Goal: Information Seeking & Learning: Learn about a topic

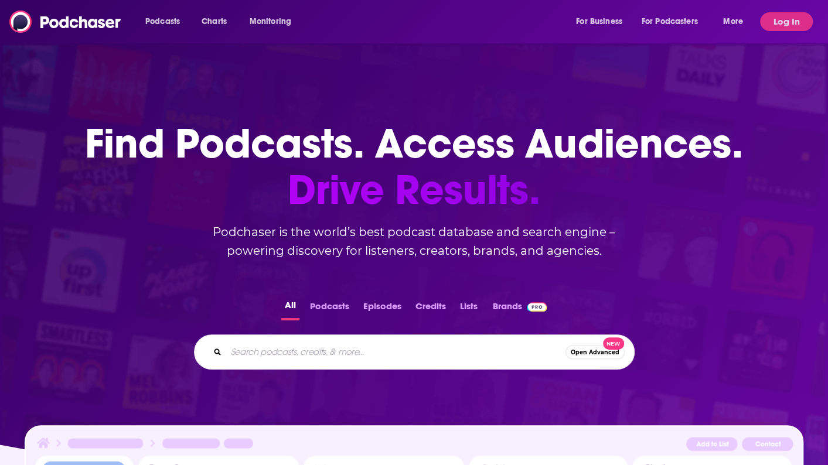
click at [298, 360] on input "Search podcasts, credits, & more..." at bounding box center [395, 352] width 339 height 19
type input "the headlines"
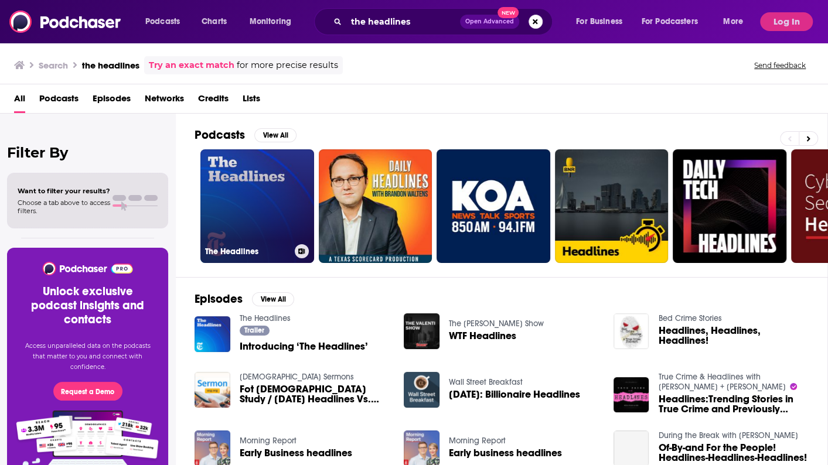
click at [255, 188] on link "The Headlines" at bounding box center [257, 206] width 114 height 114
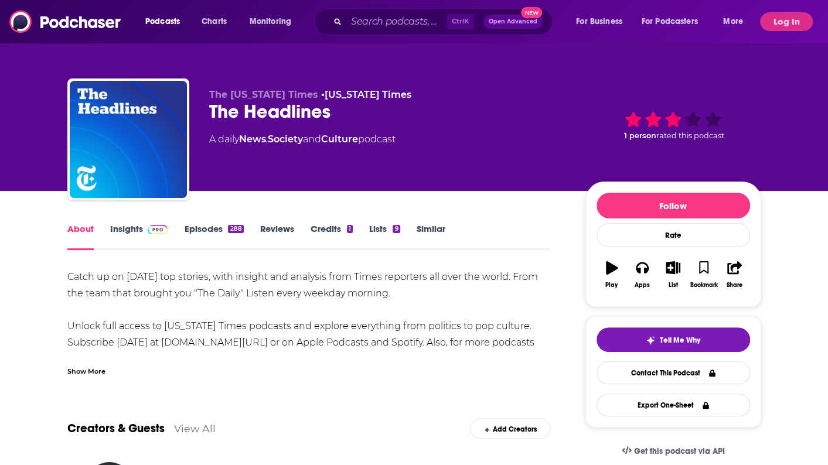
click at [132, 230] on link "Insights" at bounding box center [139, 236] width 58 height 27
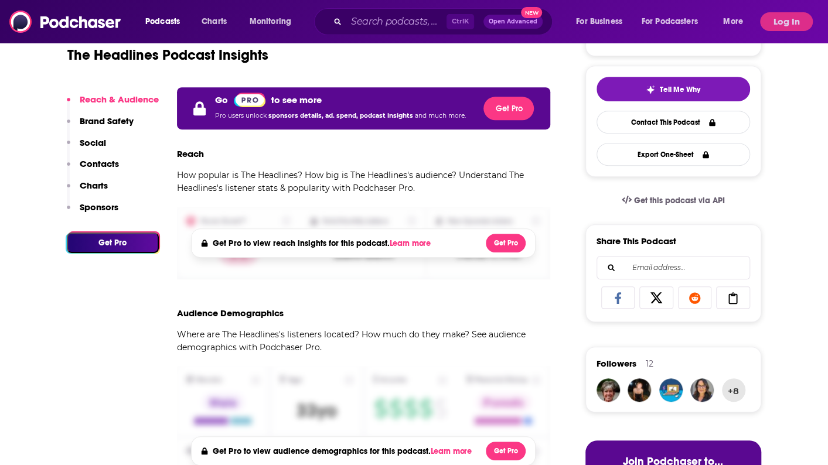
scroll to position [234, 0]
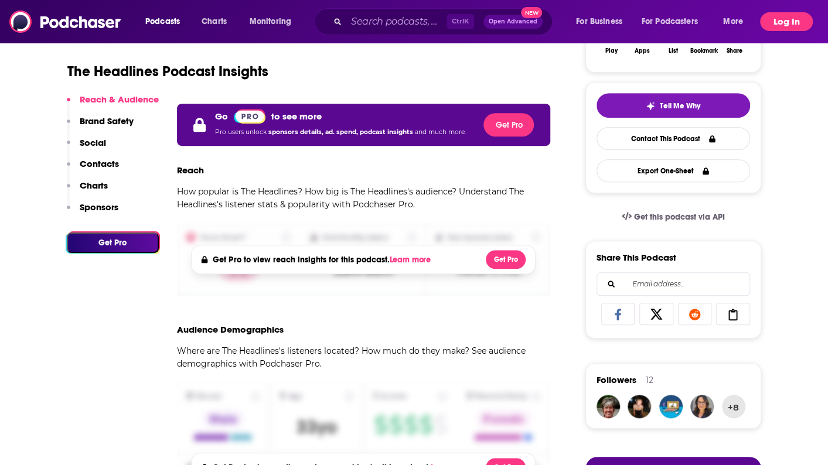
click at [786, 24] on button "Log In" at bounding box center [786, 21] width 53 height 19
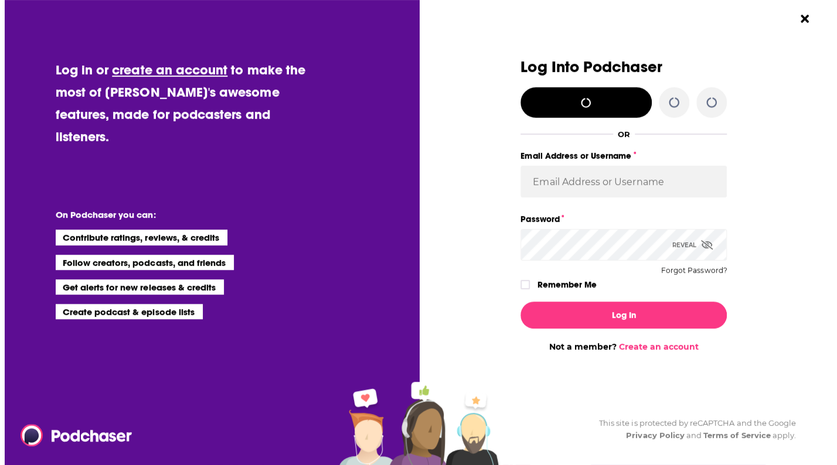
scroll to position [0, 0]
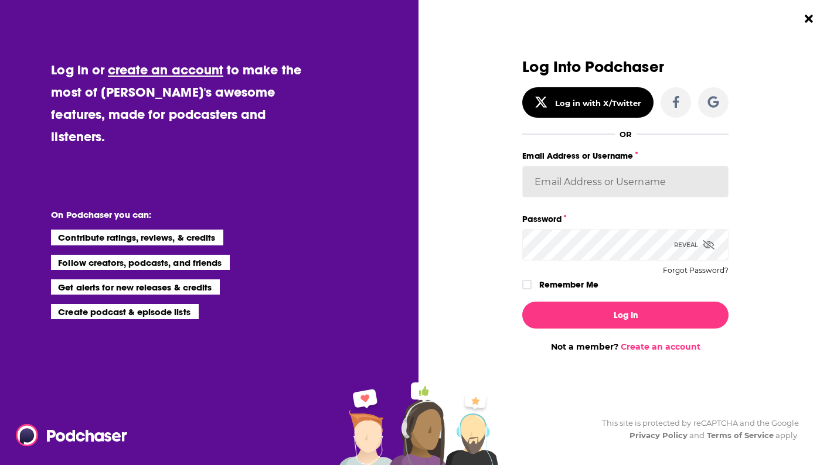
type input "kkitamorn"
click at [645, 181] on input "kkitamorn" at bounding box center [625, 182] width 206 height 32
drag, startPoint x: 490, startPoint y: 292, endPoint x: 497, endPoint y: 296, distance: 7.9
click at [489, 291] on div "Dialog" at bounding box center [419, 206] width 206 height 294
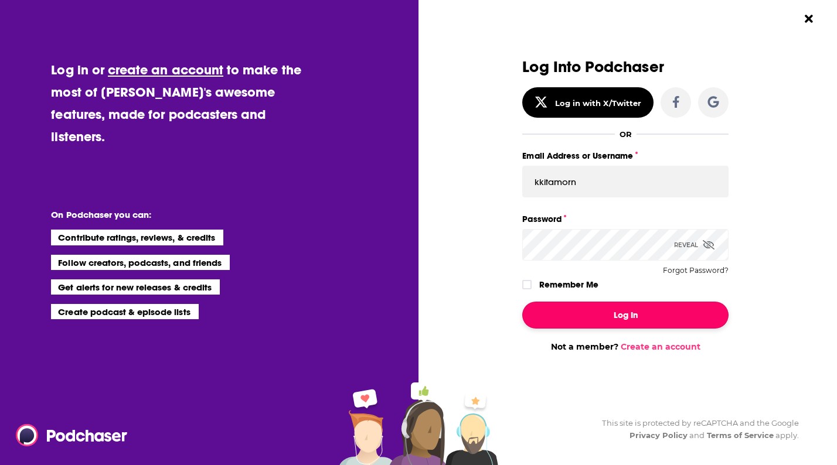
click at [584, 317] on button "Log In" at bounding box center [625, 315] width 206 height 27
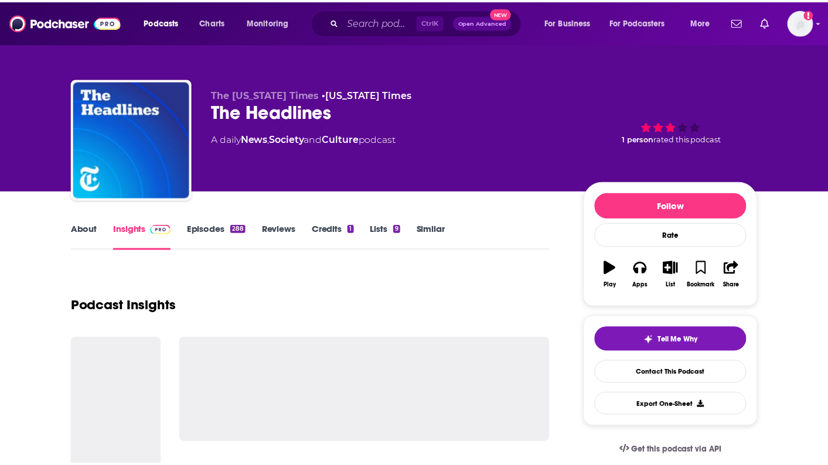
scroll to position [234, 0]
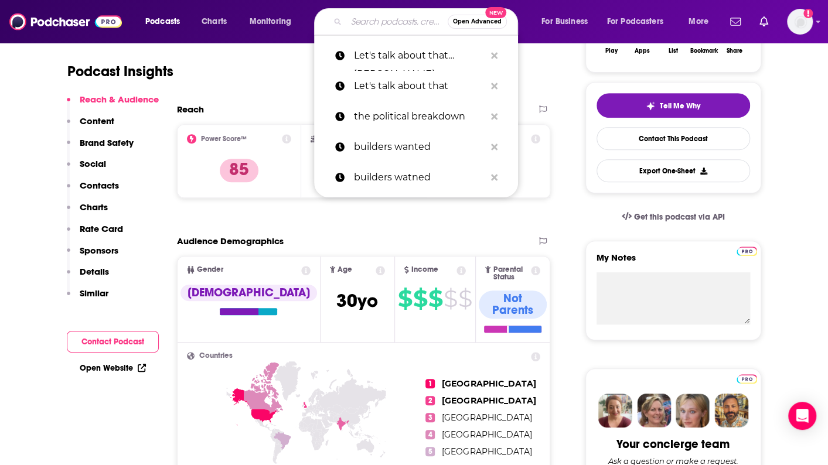
click at [371, 18] on input "Search podcasts, credits, & more..." at bounding box center [396, 21] width 101 height 19
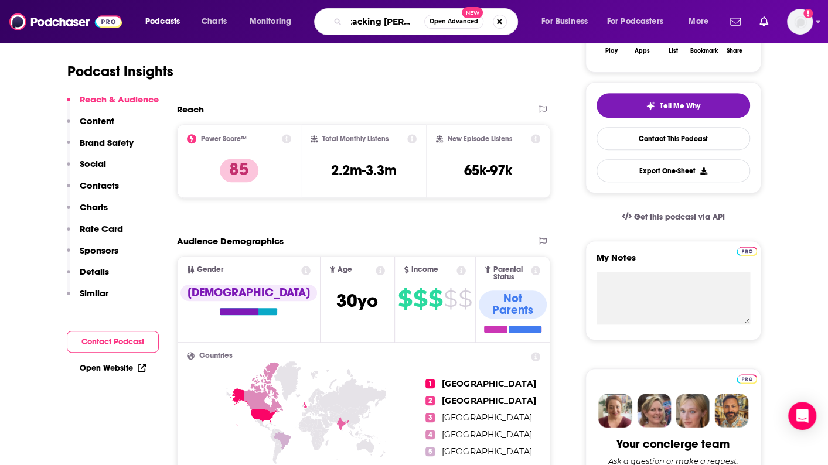
type input "stacking benjmains"
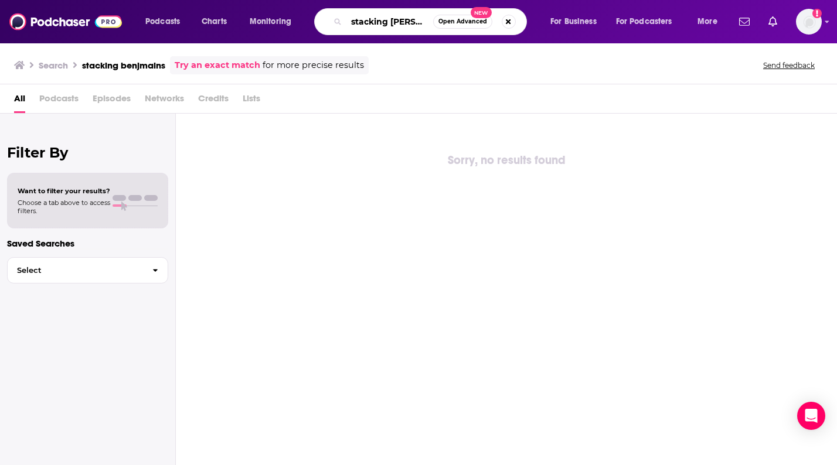
scroll to position [0, 1]
click at [395, 18] on input "stacking benjamsni" at bounding box center [389, 21] width 87 height 19
click at [417, 19] on input "stacking benjamsni" at bounding box center [389, 21] width 87 height 19
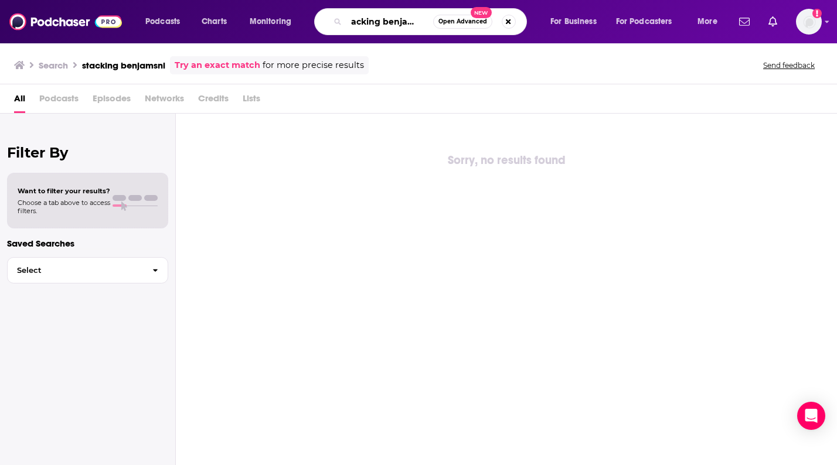
type input "stacking benjamins"
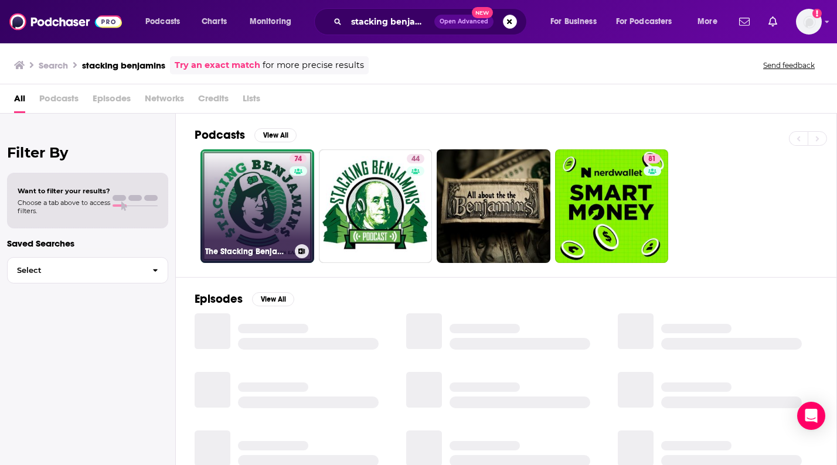
click at [262, 202] on link "74 The Stacking Benjamins Show" at bounding box center [257, 206] width 114 height 114
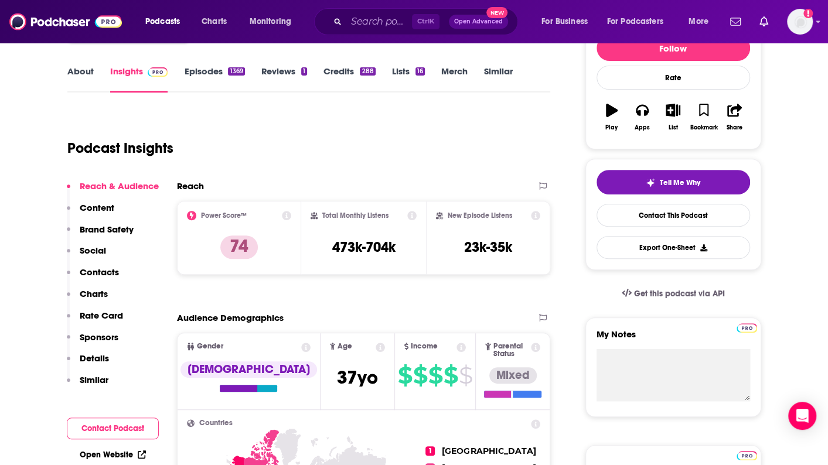
scroll to position [176, 0]
